Goal: Navigation & Orientation: Understand site structure

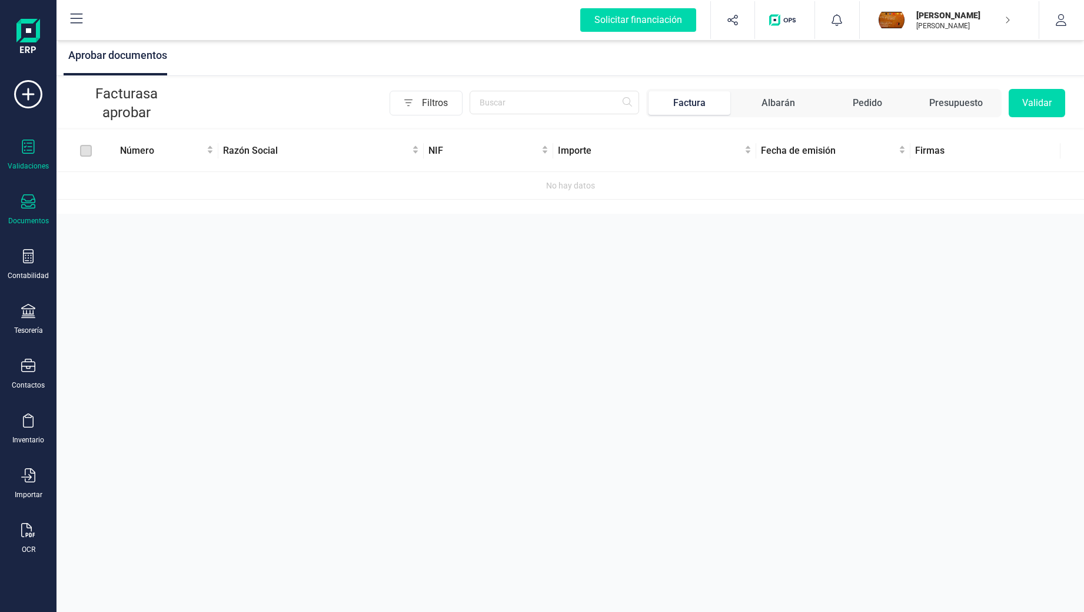
click at [34, 207] on icon at bounding box center [28, 201] width 14 height 14
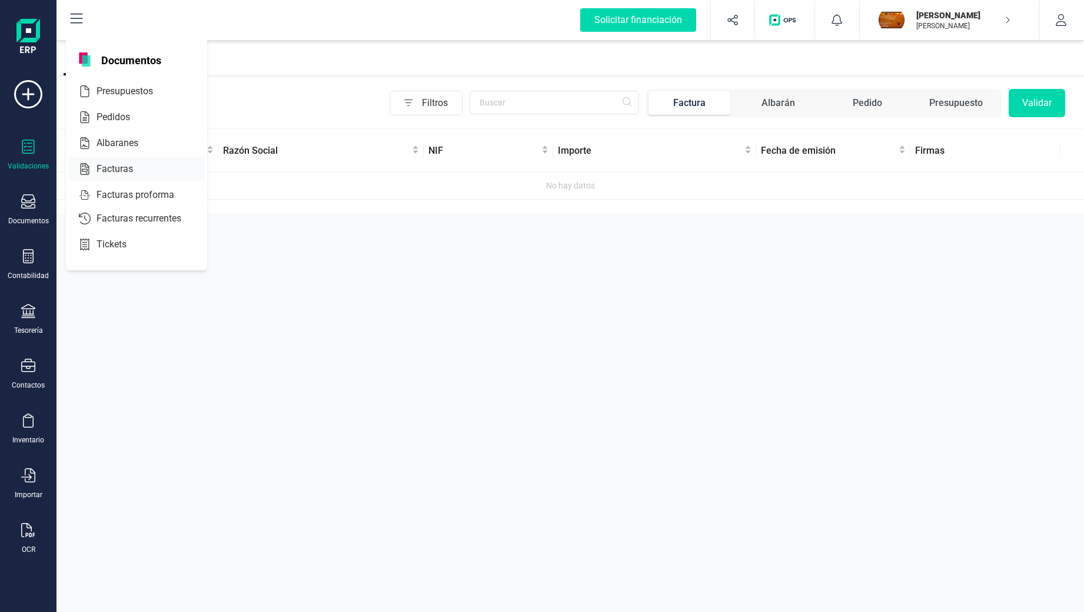
click at [122, 165] on span "Facturas" at bounding box center [123, 169] width 62 height 14
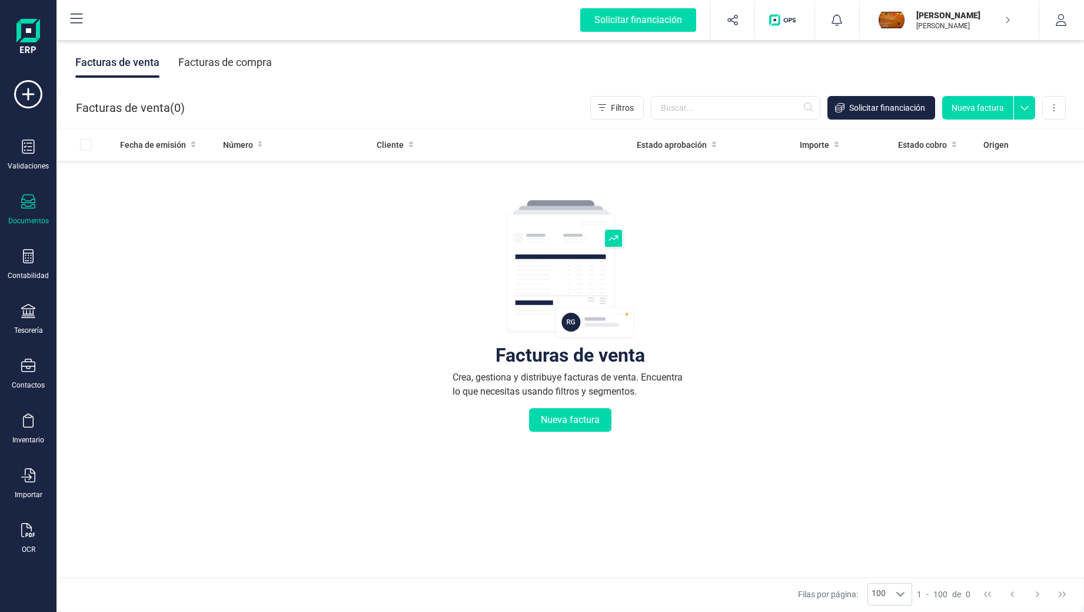
click at [99, 57] on div "Facturas de venta" at bounding box center [117, 62] width 84 height 31
click at [198, 65] on div "Facturas de compra" at bounding box center [225, 62] width 94 height 31
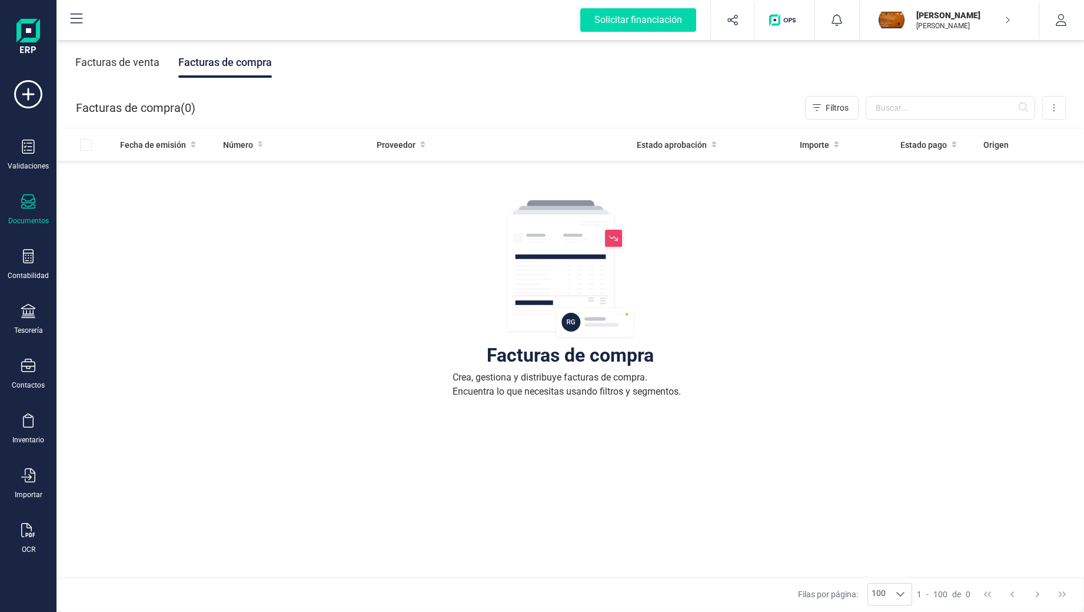
click at [72, 15] on icon at bounding box center [76, 19] width 14 height 14
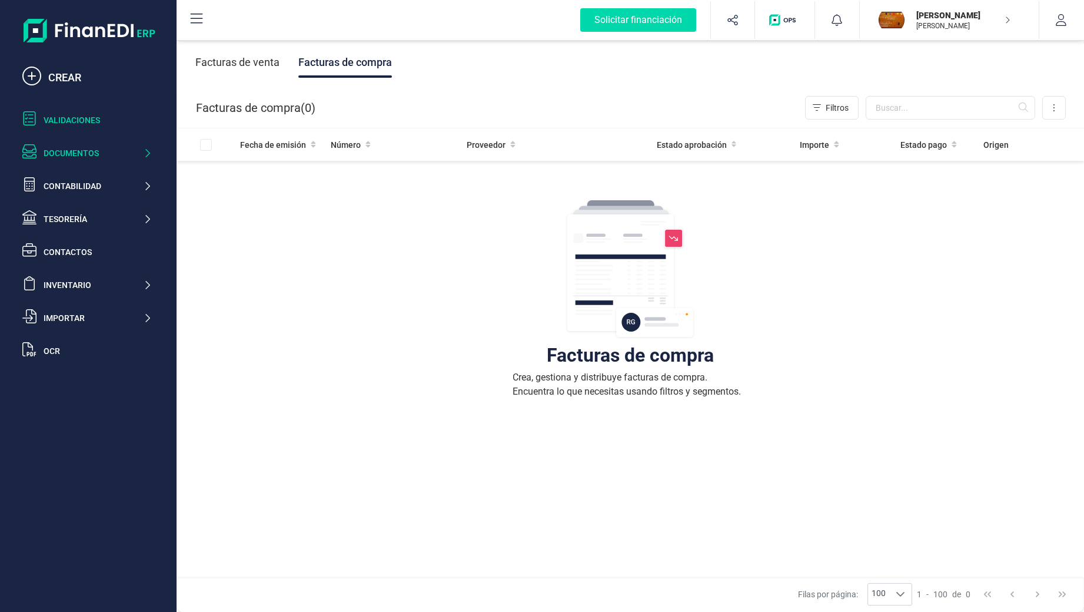
click at [80, 119] on div "Validaciones" at bounding box center [98, 120] width 108 height 12
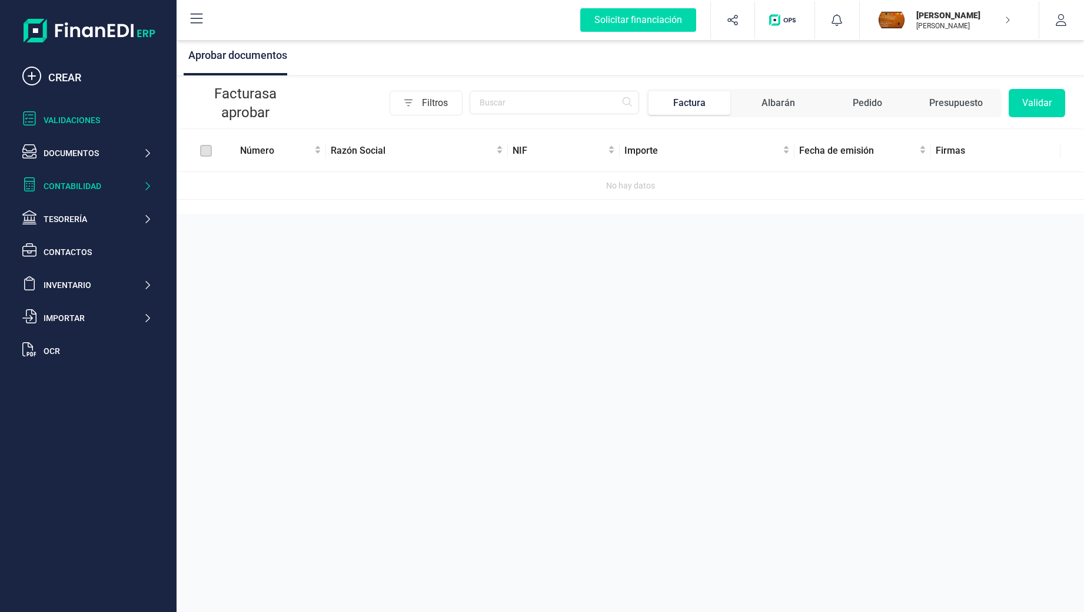
click at [84, 184] on div "Contabilidad" at bounding box center [93, 186] width 99 height 12
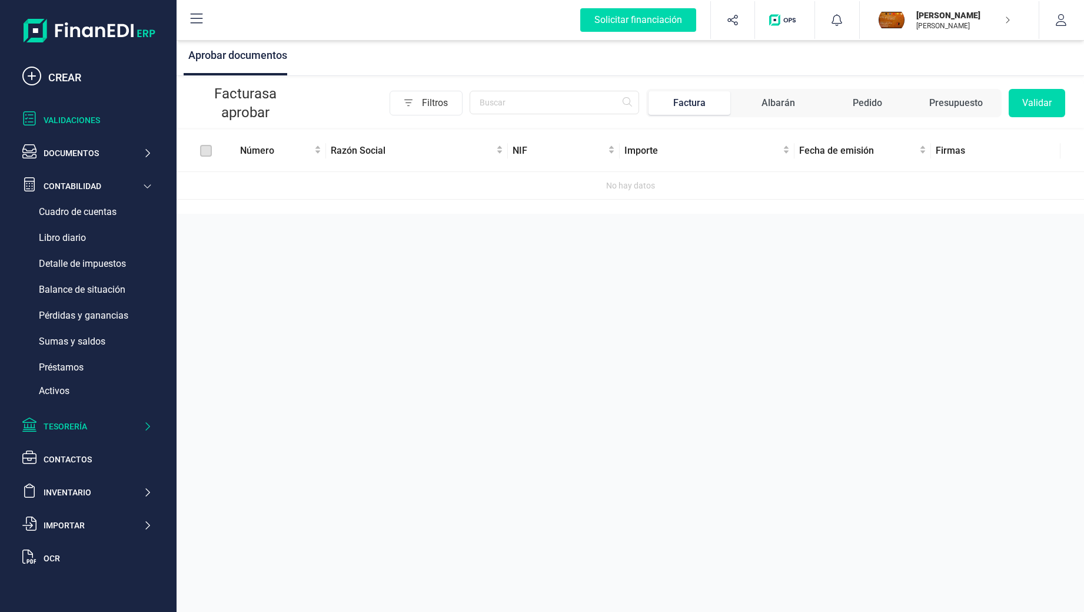
click at [106, 422] on div "Tesorería" at bounding box center [93, 426] width 99 height 12
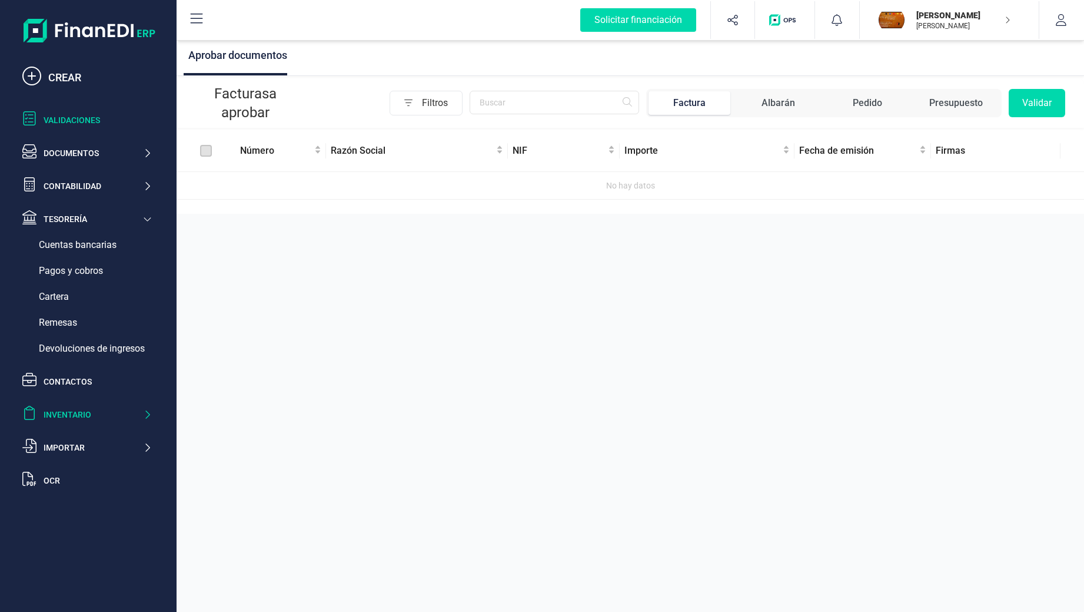
click at [98, 410] on div "Inventario" at bounding box center [93, 415] width 99 height 12
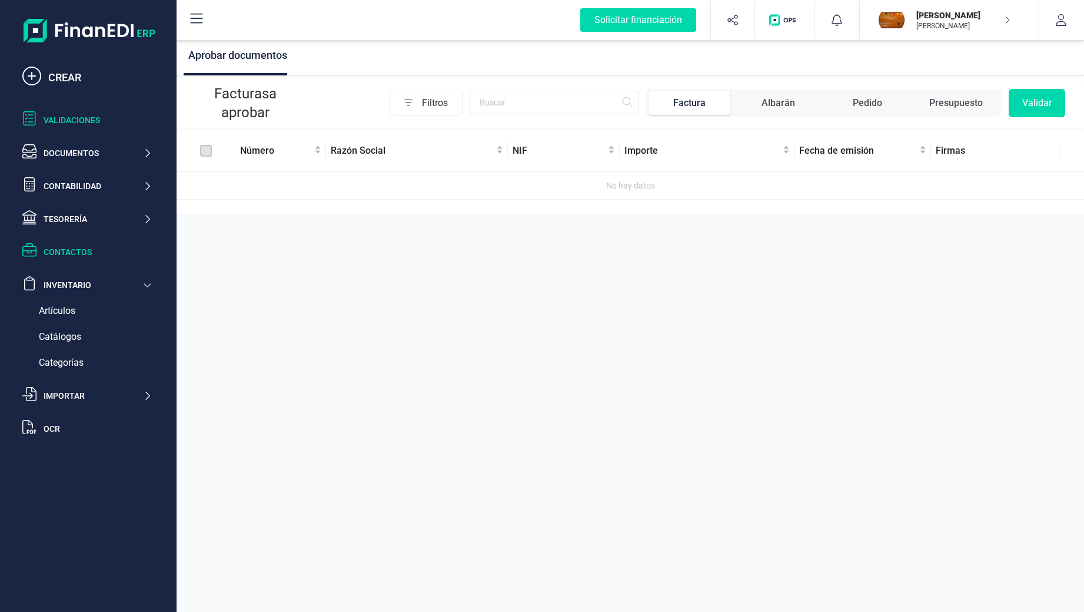
click at [74, 256] on div "Contactos" at bounding box center [98, 252] width 108 height 12
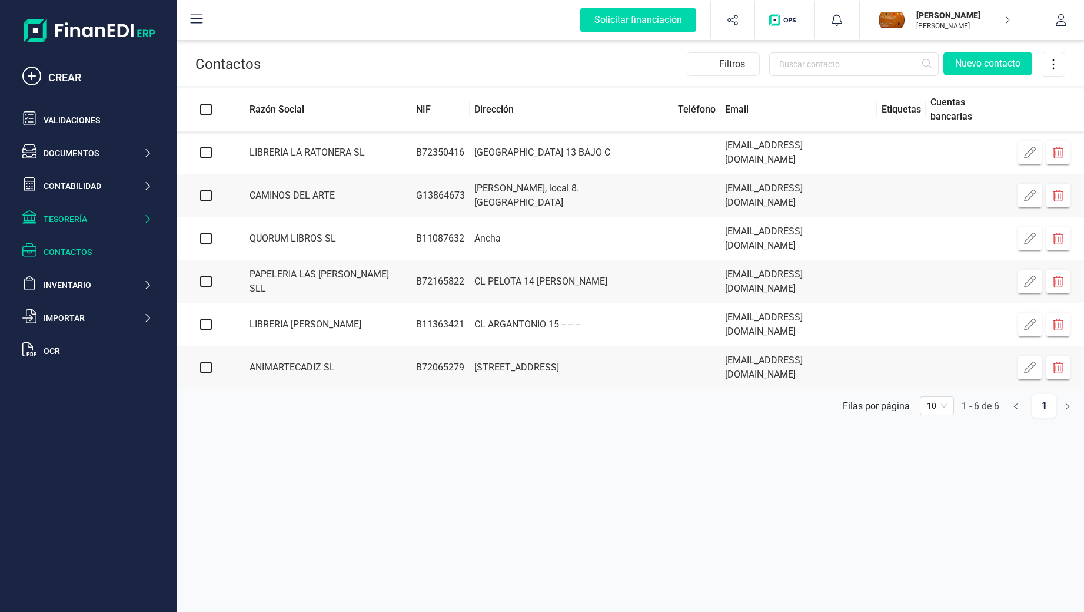
click at [80, 215] on div "Tesorería" at bounding box center [93, 219] width 99 height 12
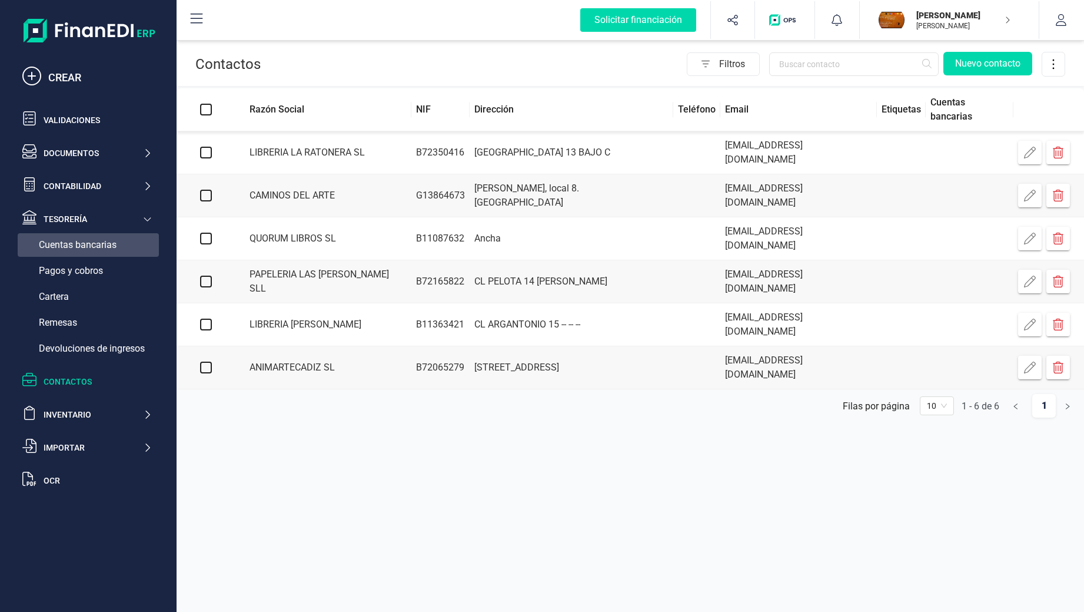
drag, startPoint x: 81, startPoint y: 270, endPoint x: 85, endPoint y: 252, distance: 18.7
click at [85, 252] on div "Tesorería Cuentas bancarias Pagos y cobros Cartera Remesas Devoluciones de ingr…" at bounding box center [88, 296] width 141 height 130
click at [85, 247] on span "Cuentas bancarias" at bounding box center [78, 245] width 78 height 14
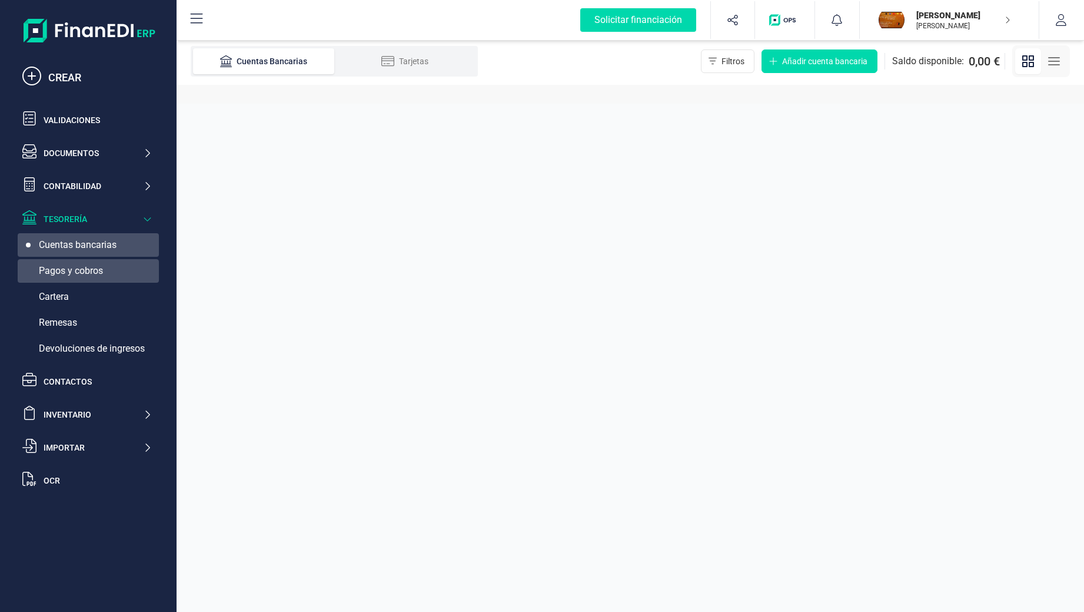
click at [84, 272] on span "Pagos y cobros" at bounding box center [71, 271] width 64 height 14
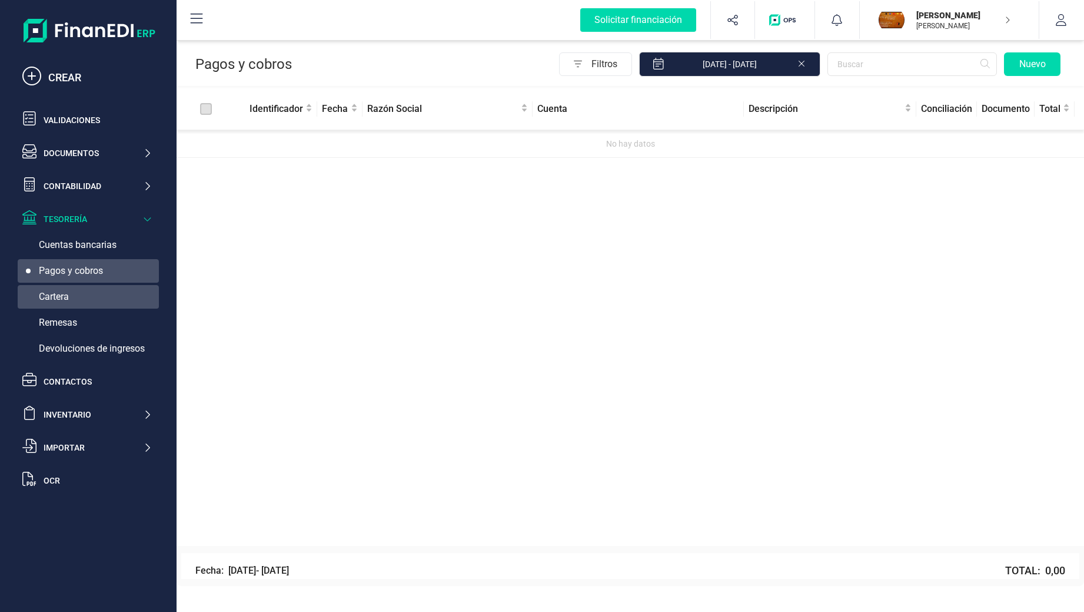
click at [74, 289] on div "Cartera" at bounding box center [88, 297] width 141 height 24
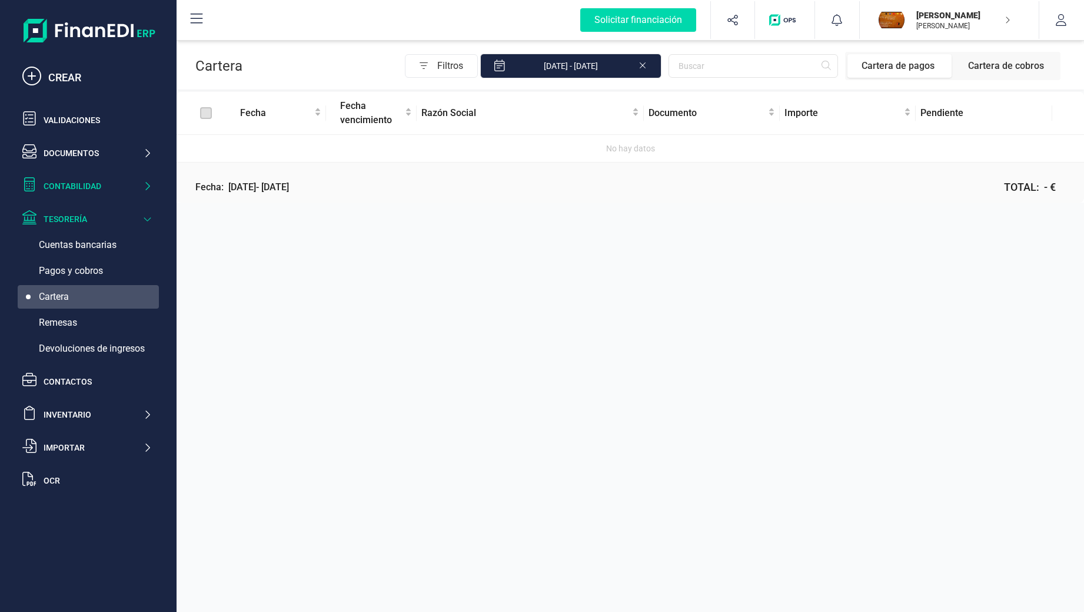
click at [78, 180] on div "Contabilidad" at bounding box center [93, 186] width 99 height 12
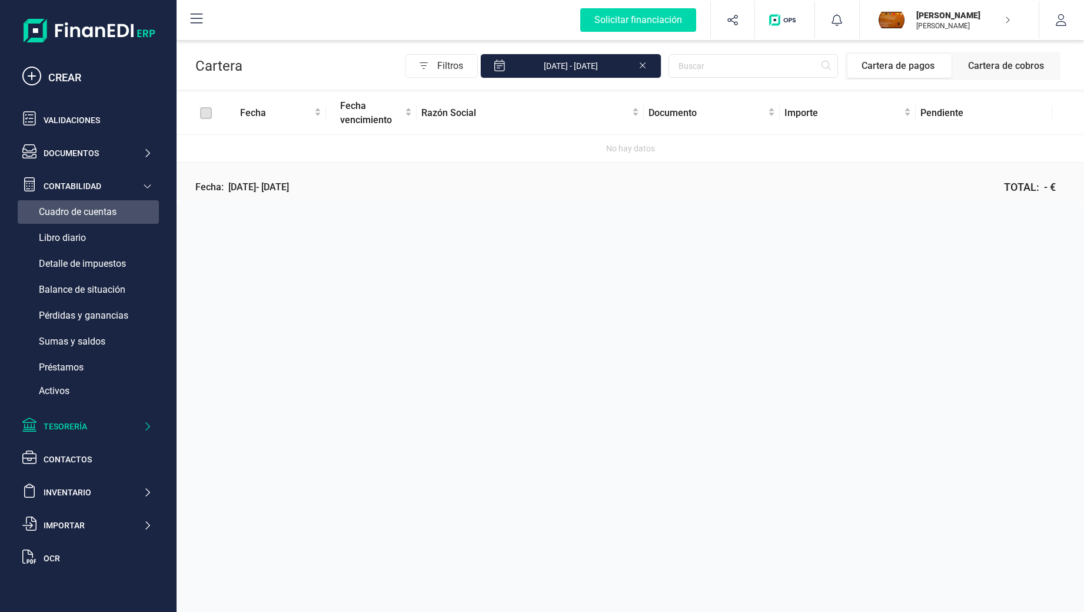
click at [78, 220] on div "Cuadro de cuentas" at bounding box center [88, 212] width 141 height 24
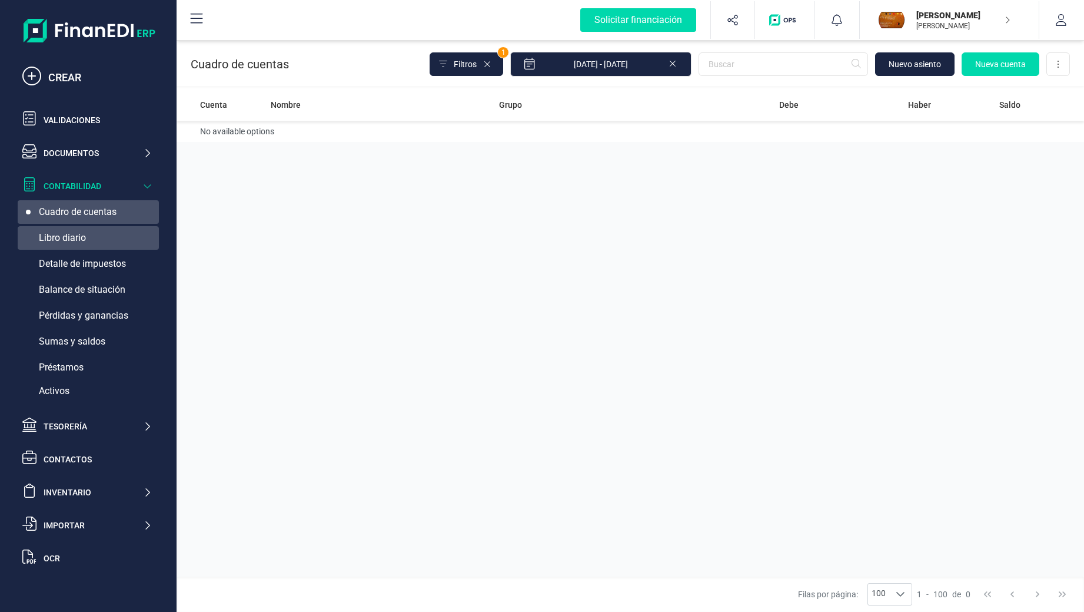
click at [68, 237] on span "Libro diario" at bounding box center [62, 238] width 47 height 14
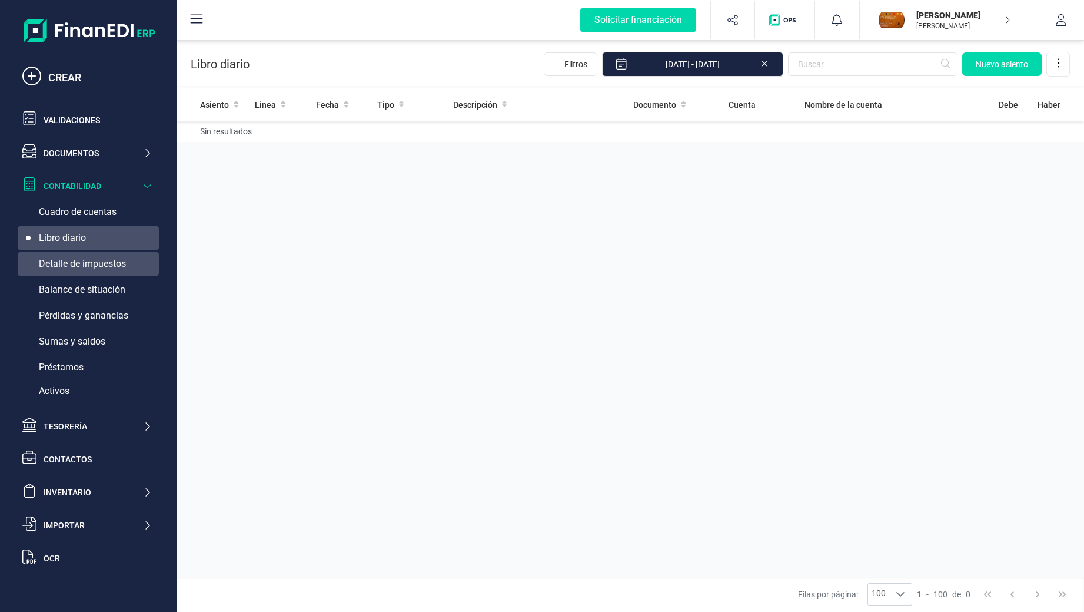
click at [69, 265] on span "Detalle de impuestos" at bounding box center [82, 264] width 87 height 14
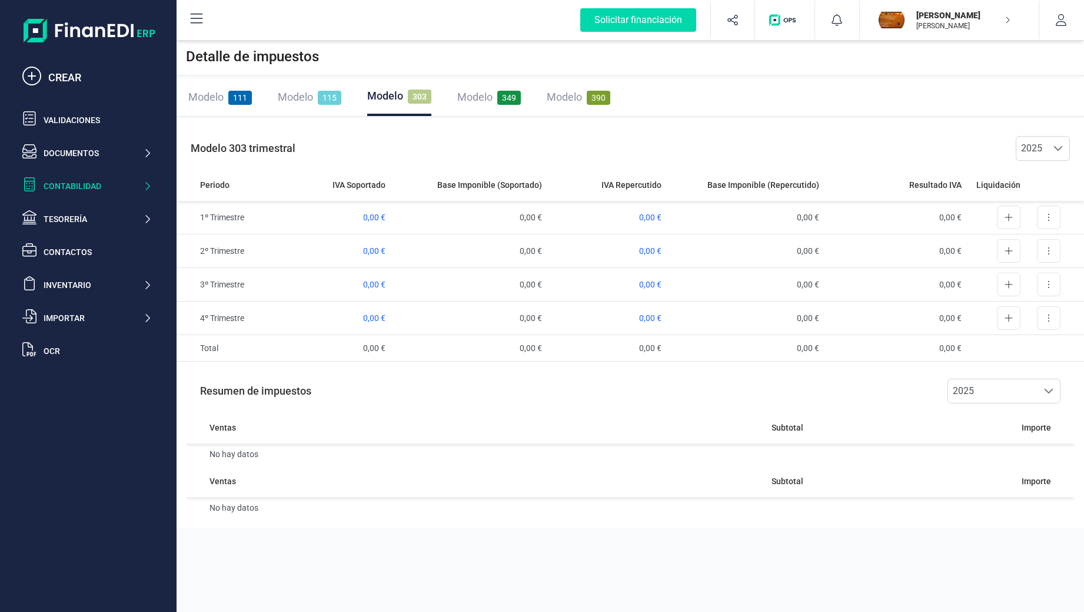
click at [785, 15] on img "button" at bounding box center [784, 20] width 31 height 12
